Goal: Task Accomplishment & Management: Complete application form

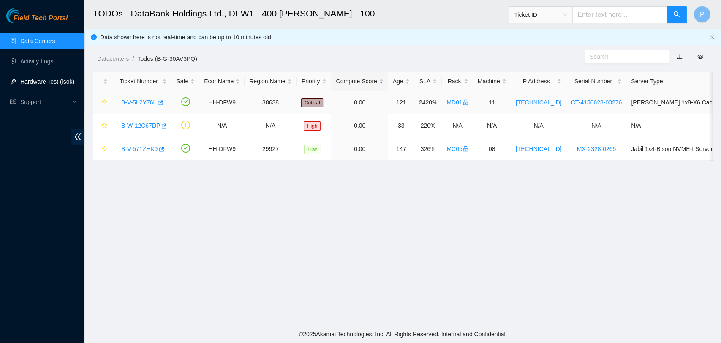
scroll to position [139, 0]
click at [52, 65] on link "Activity Logs" at bounding box center [36, 61] width 33 height 7
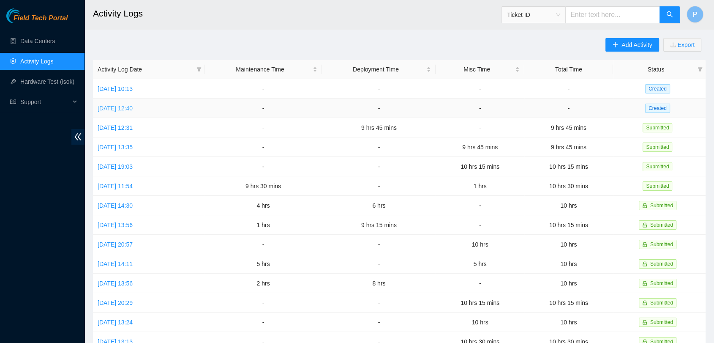
click at [123, 106] on link "[DATE] 12:40" at bounding box center [115, 108] width 35 height 7
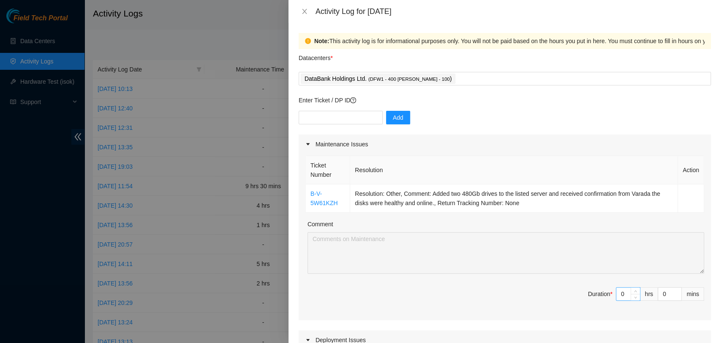
click at [617, 295] on input "0" at bounding box center [629, 293] width 24 height 13
type input "1"
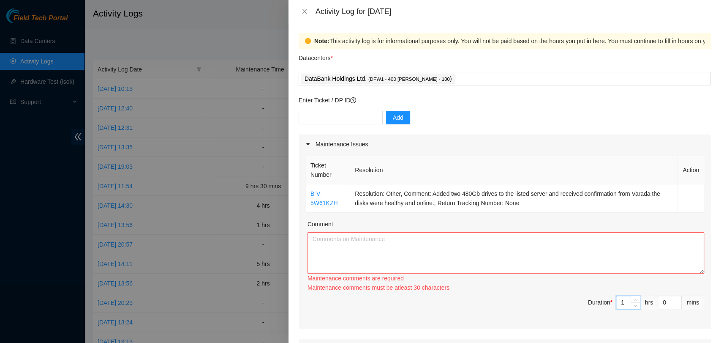
type input "1"
click at [554, 251] on textarea "Comment" at bounding box center [506, 252] width 397 height 41
click at [404, 250] on textarea "Comment" at bounding box center [506, 252] width 397 height 41
paste textarea "Added two 480Gb drives to the listed server and received confirmation from Vara…"
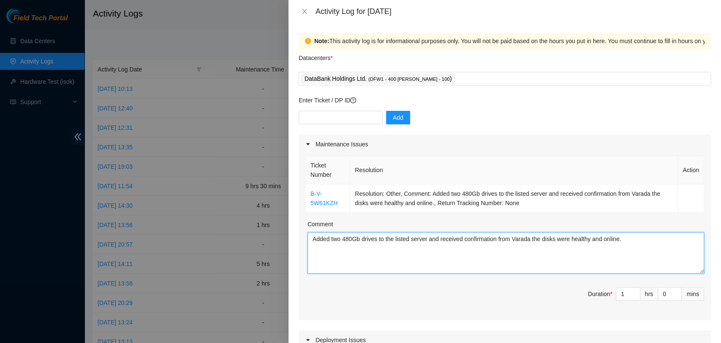
type textarea "Added two 480Gb drives to the listed server and received confirmation from Vara…"
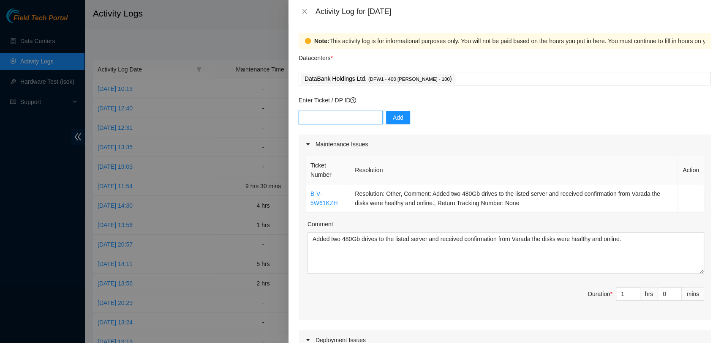
click at [344, 120] on input "text" at bounding box center [341, 118] width 84 height 14
paste input "DP78417"
type input "DP78417"
click at [386, 118] on button "Add" at bounding box center [398, 118] width 24 height 14
click at [344, 121] on input "text" at bounding box center [341, 118] width 84 height 14
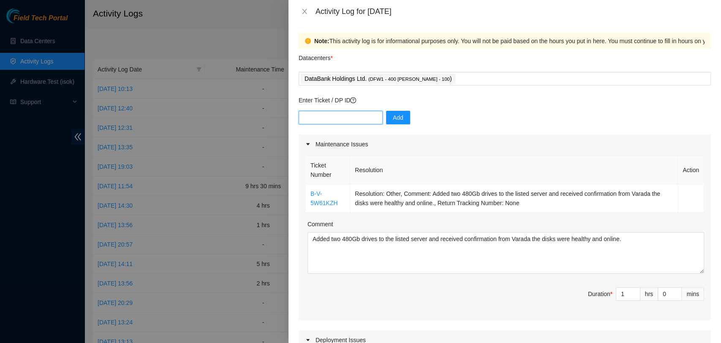
paste input "DP84220"
type input "DP84220"
click at [390, 123] on button "Add" at bounding box center [398, 118] width 24 height 14
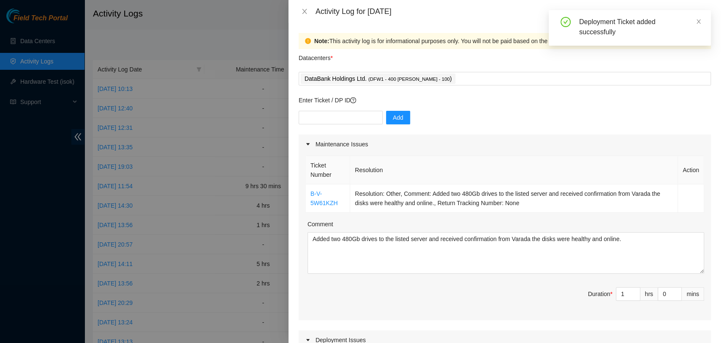
click at [518, 217] on div "Ticket Number Resolution Action B-V-5W61KZH Resolution: Other, Comment: Added t…" at bounding box center [505, 237] width 412 height 166
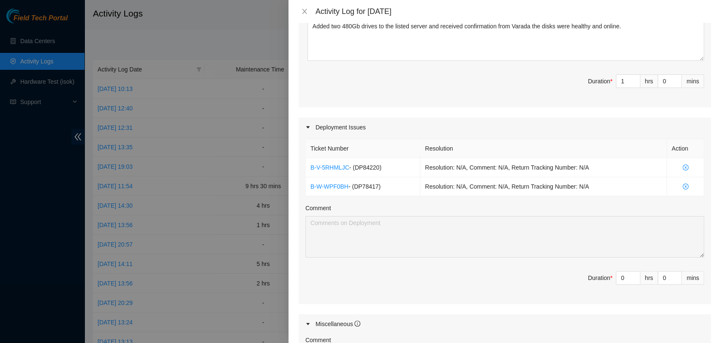
scroll to position [235, 0]
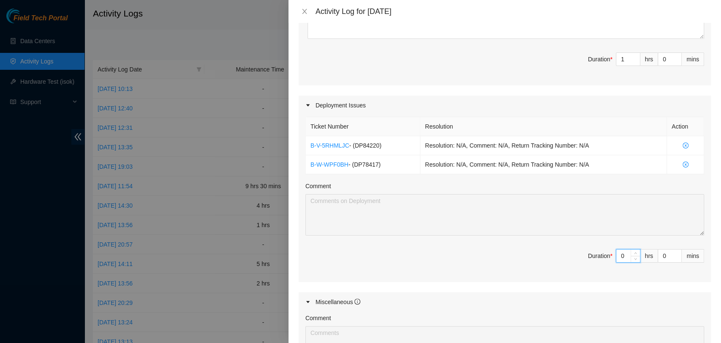
click at [617, 259] on input "0" at bounding box center [629, 255] width 24 height 13
type input "[9"
type input "10"
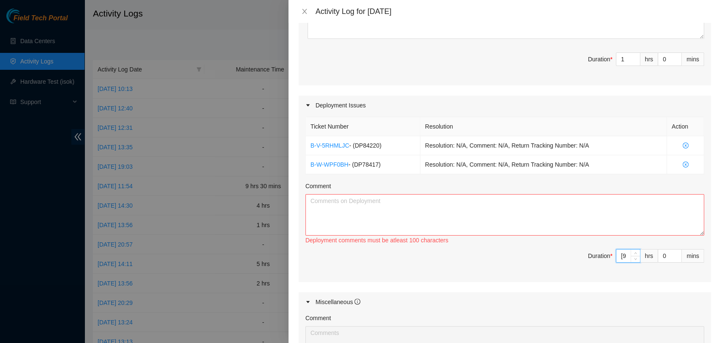
type input "["
type input "1"
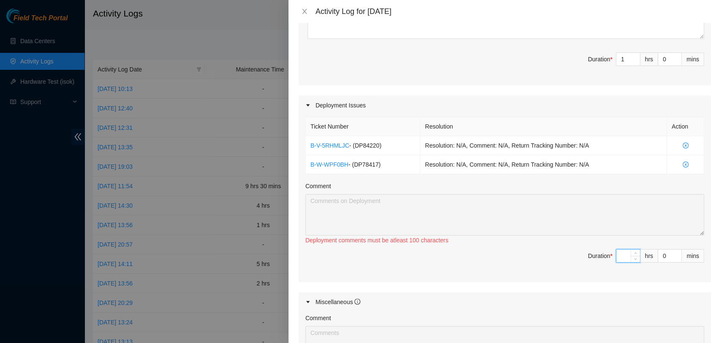
type input "9"
type input "10"
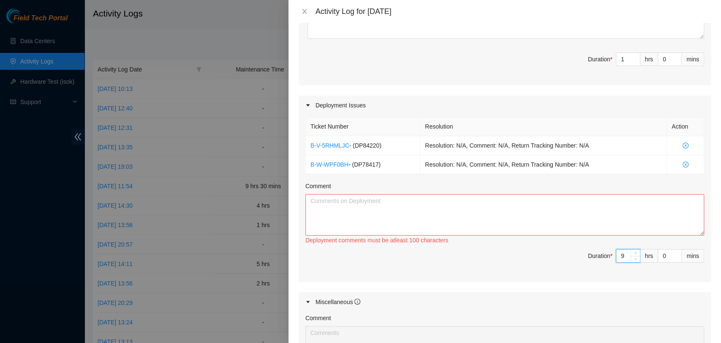
type input "9"
click at [633, 223] on textarea "Comment" at bounding box center [505, 214] width 399 height 41
paste textarea "DP78417 All servers removed from MC02 were packed onto a pallet and ready to be…"
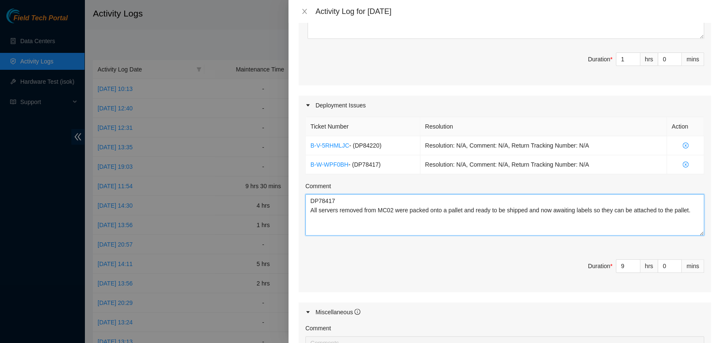
scroll to position [44, 0]
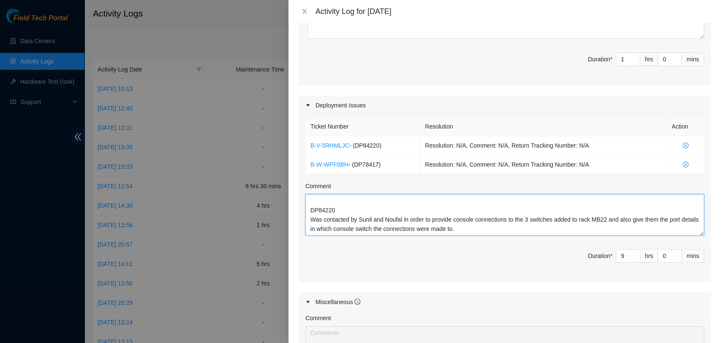
type textarea "DP78417 All servers removed from MC02 were packed onto a pallet and ready to be…"
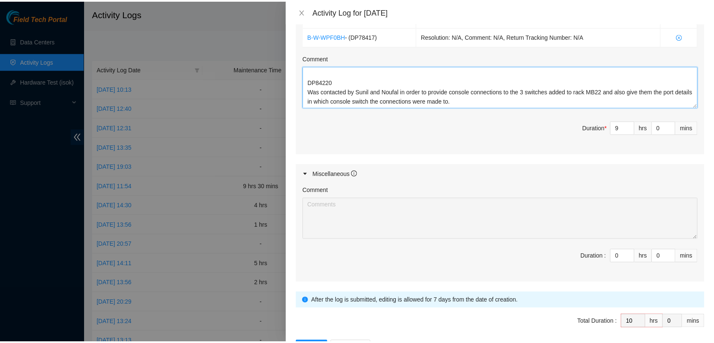
scroll to position [394, 0]
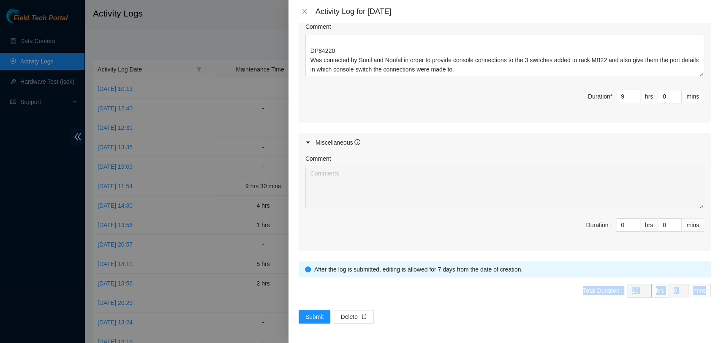
click at [320, 317] on span "Submit" at bounding box center [315, 316] width 19 height 9
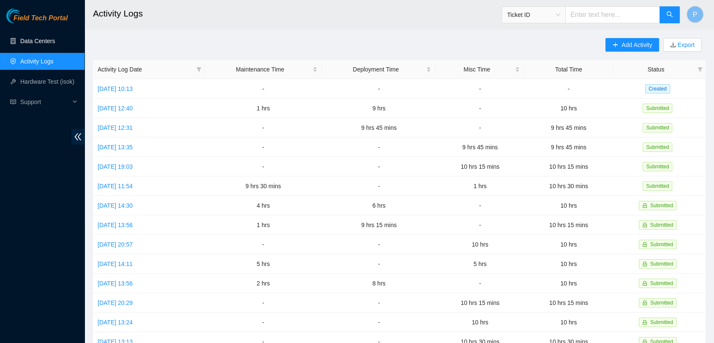
click at [32, 38] on link "Data Centers" at bounding box center [37, 41] width 35 height 7
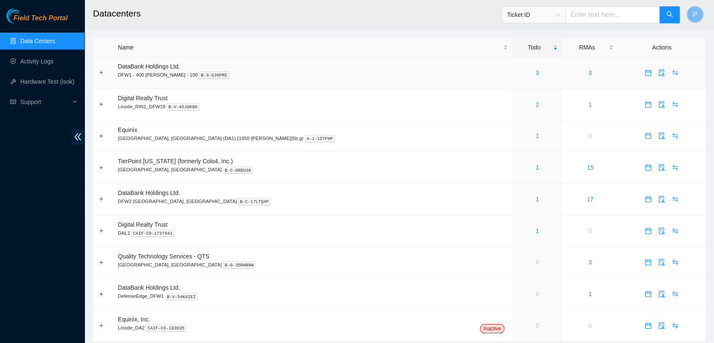
click at [517, 71] on div "3" at bounding box center [537, 72] width 41 height 9
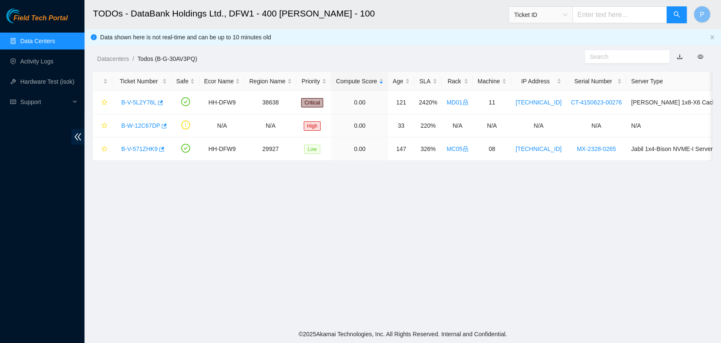
click at [55, 44] on link "Data Centers" at bounding box center [37, 41] width 35 height 7
